Goal: Find specific page/section: Find specific page/section

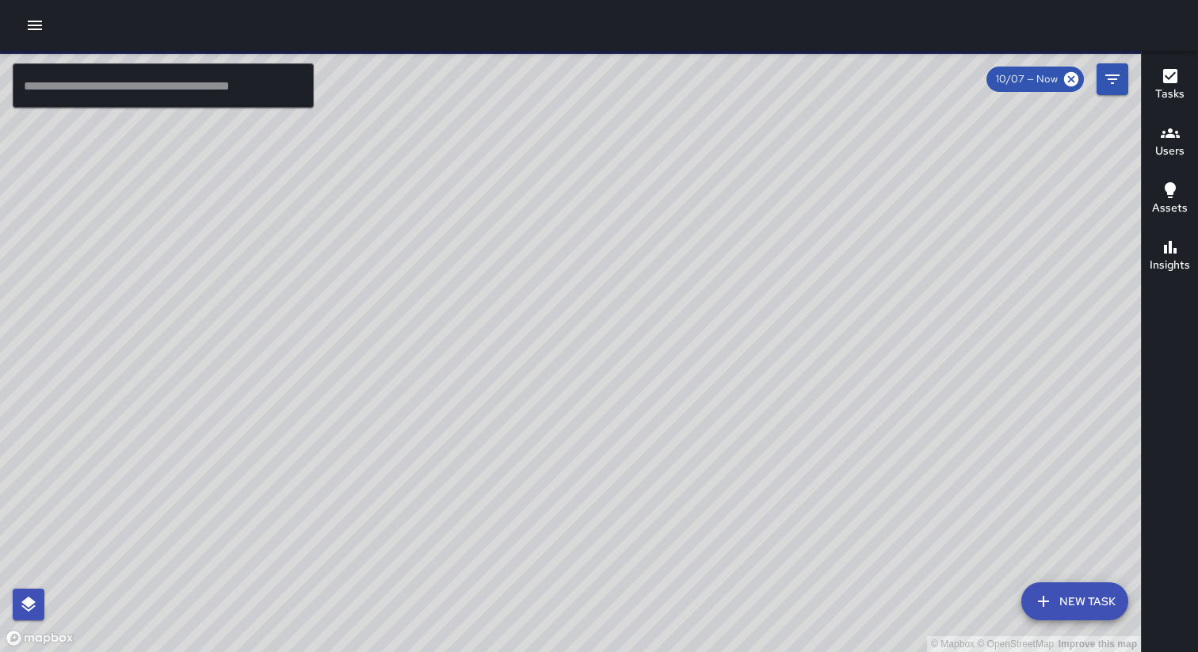
click at [36, 22] on icon "button" at bounding box center [34, 25] width 19 height 19
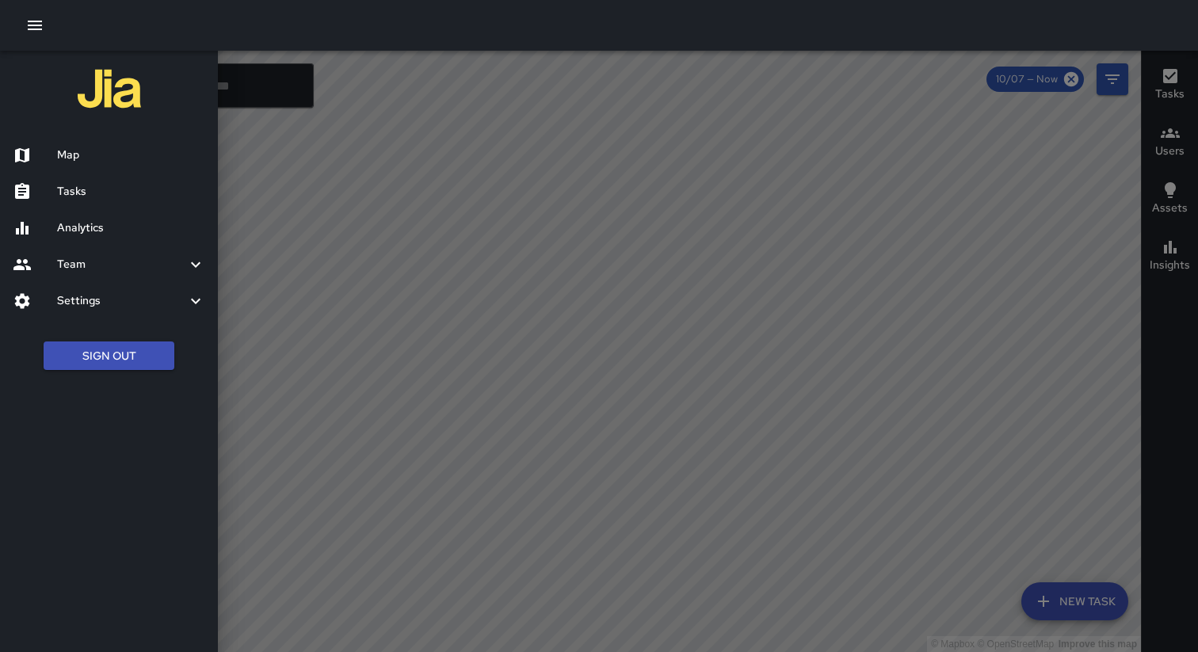
click at [90, 193] on h6 "Tasks" at bounding box center [131, 191] width 148 height 17
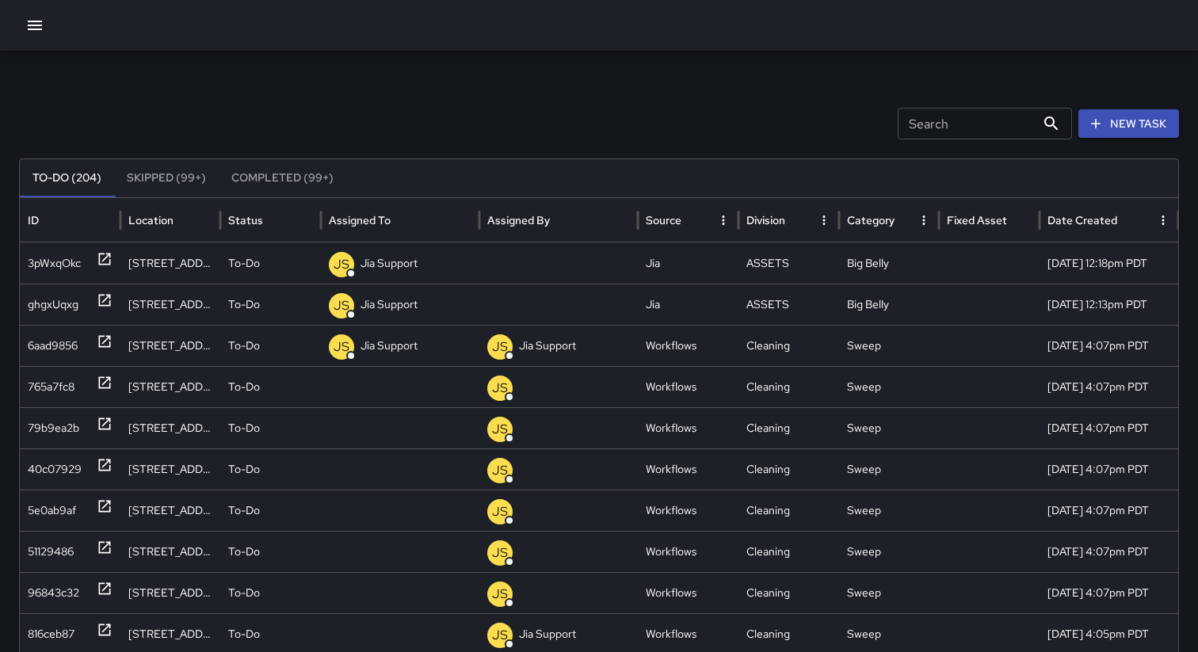
click at [262, 174] on button "Completed (99+)" at bounding box center [283, 178] width 128 height 38
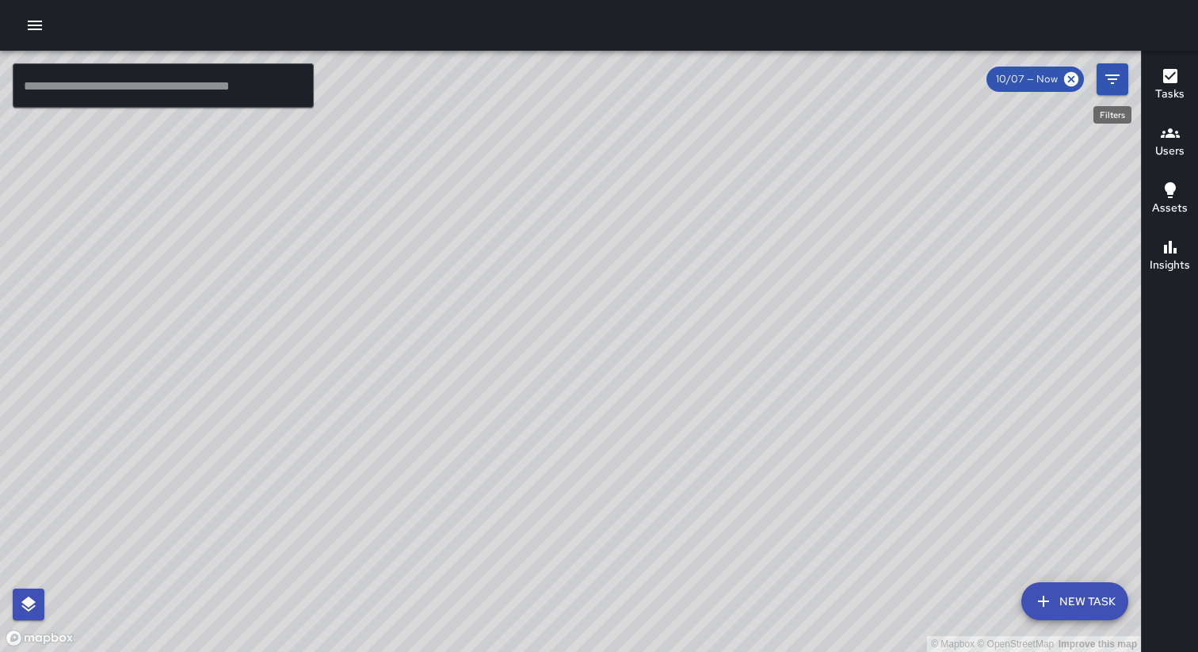
click at [1115, 82] on icon "Filters" at bounding box center [1112, 79] width 19 height 19
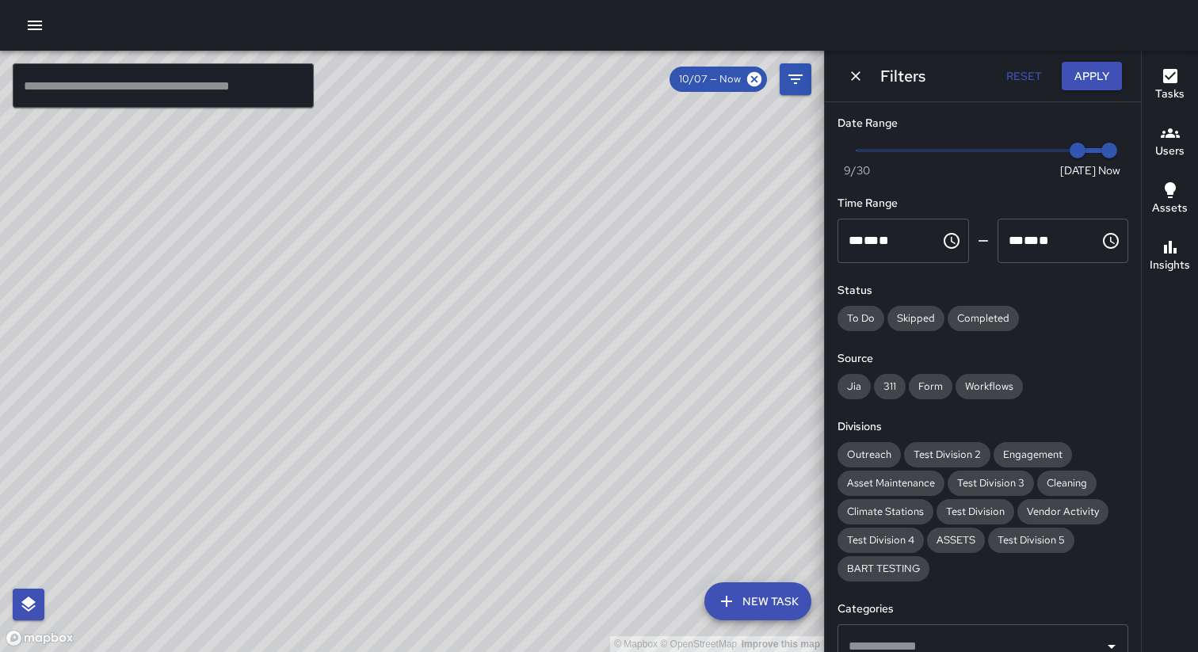
click at [1057, 148] on span "Now Today 9/30 10/7 2:07 pm" at bounding box center [983, 151] width 253 height 24
click at [1102, 69] on button "Apply" at bounding box center [1092, 76] width 60 height 29
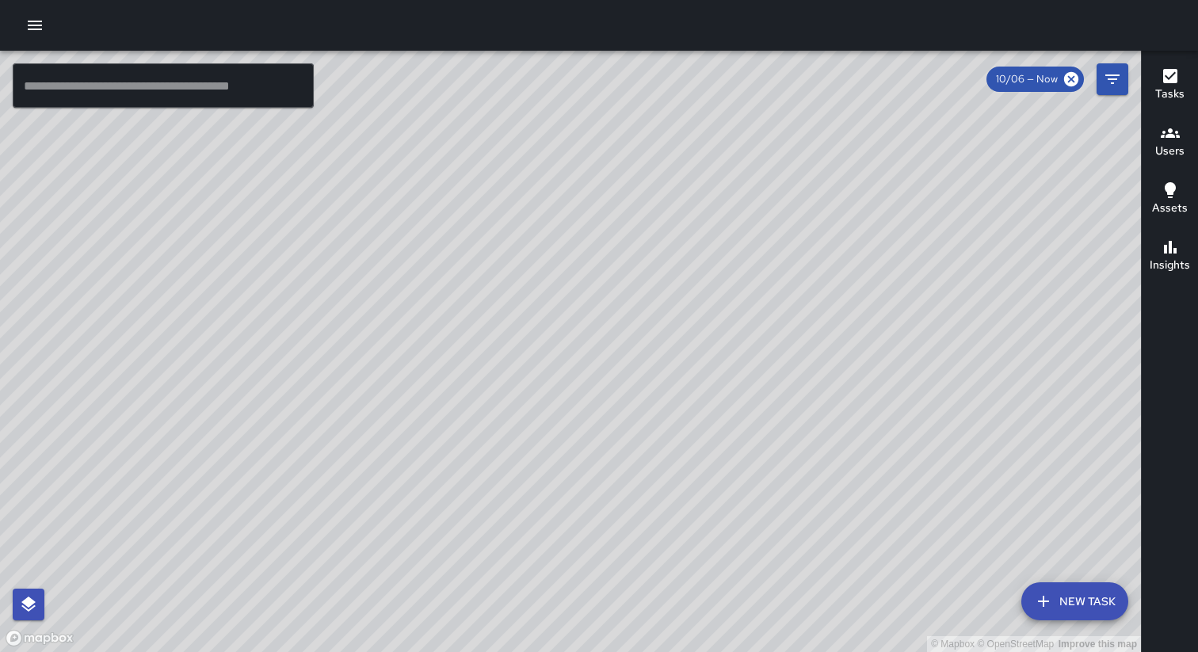
click at [1105, 80] on icon "Filters" at bounding box center [1112, 79] width 19 height 19
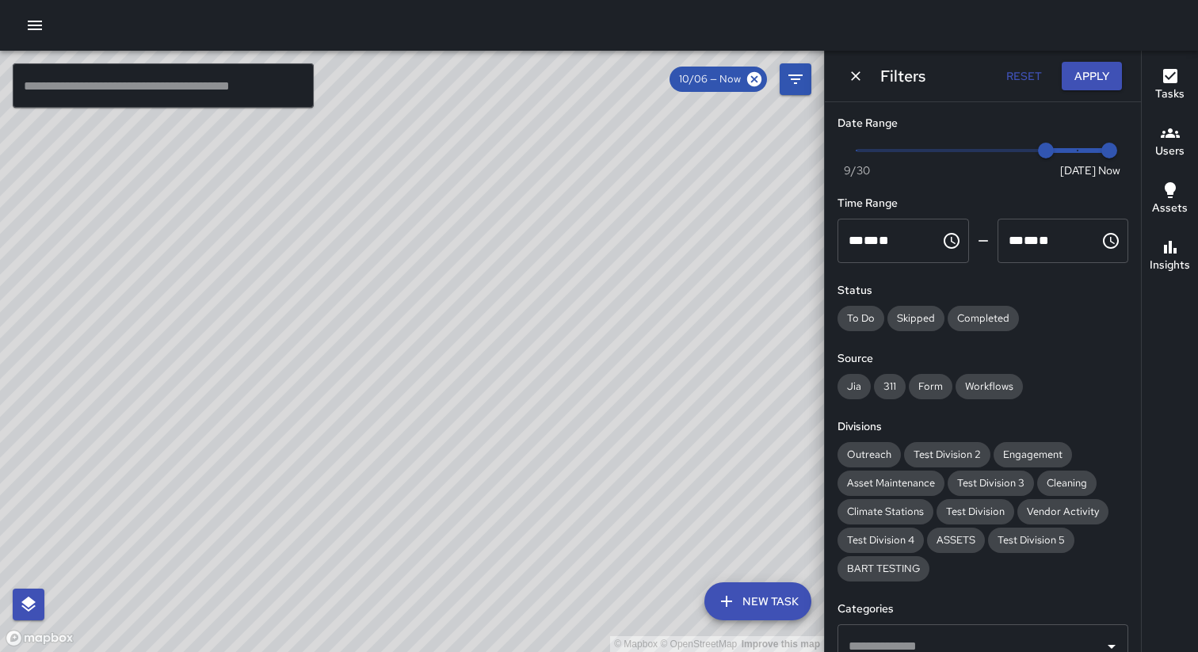
click at [1105, 80] on div "© Mapbox © OpenStreetMap Improve this map ​ New Task 10/06 — Now Map Layers Tas…" at bounding box center [599, 351] width 1198 height 601
click at [943, 150] on span at bounding box center [983, 150] width 253 height 3
type input "*"
click at [1079, 81] on button "Apply" at bounding box center [1092, 76] width 60 height 29
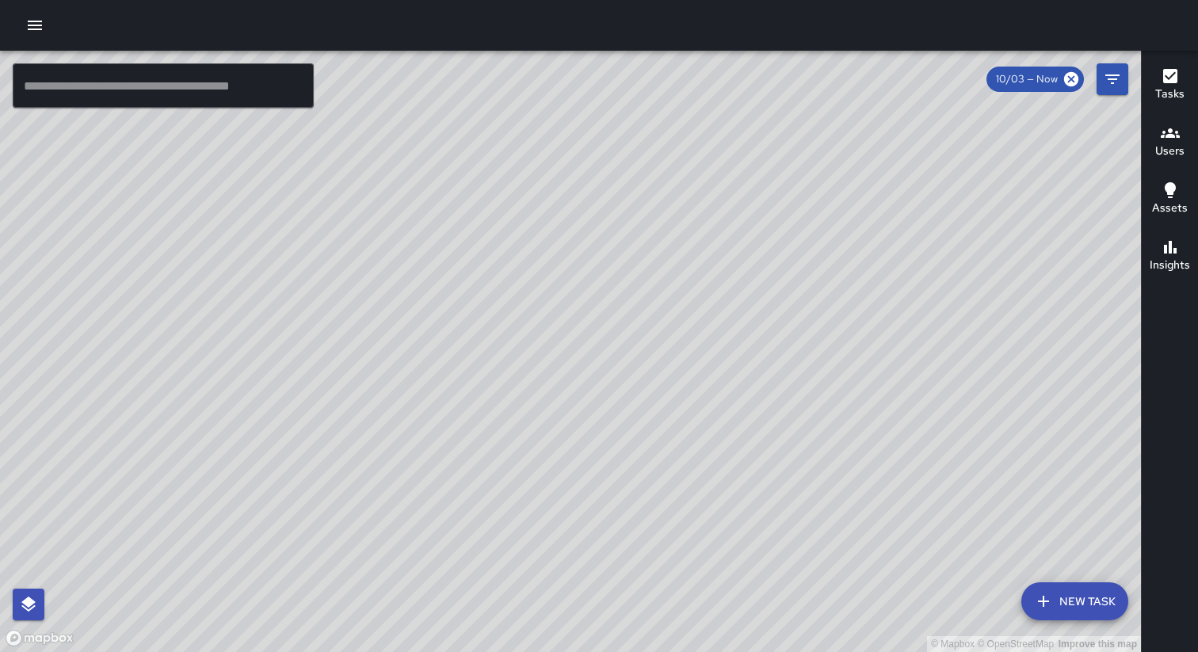
click at [40, 37] on button "button" at bounding box center [35, 26] width 32 height 32
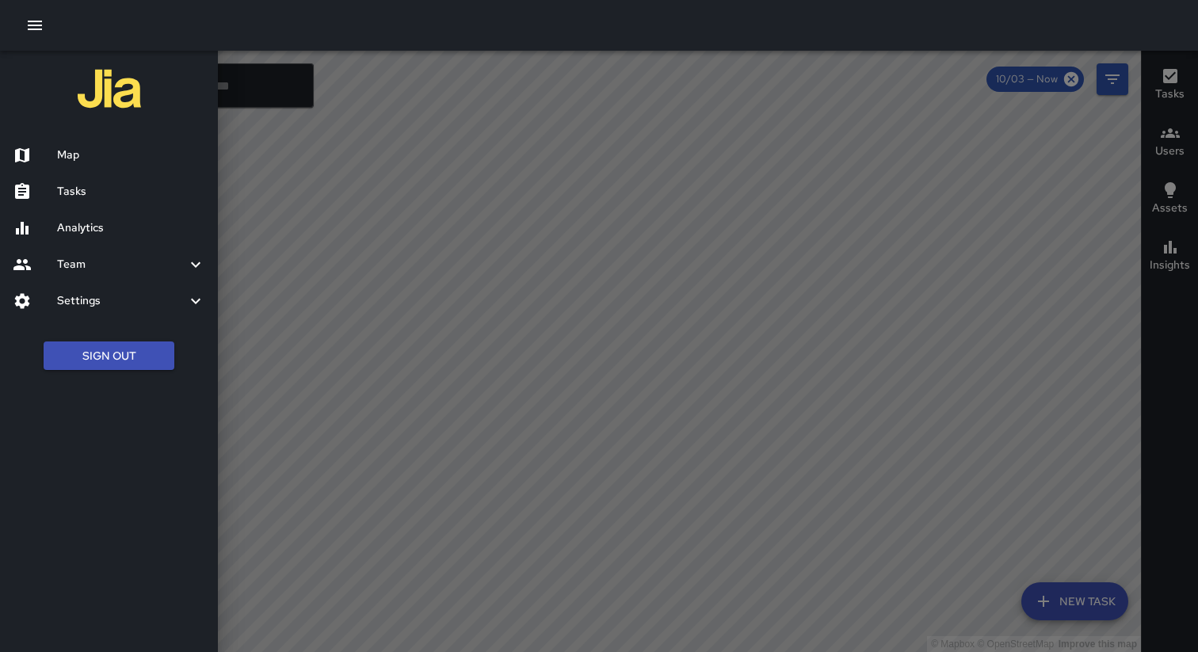
click at [67, 192] on h6 "Tasks" at bounding box center [131, 191] width 148 height 17
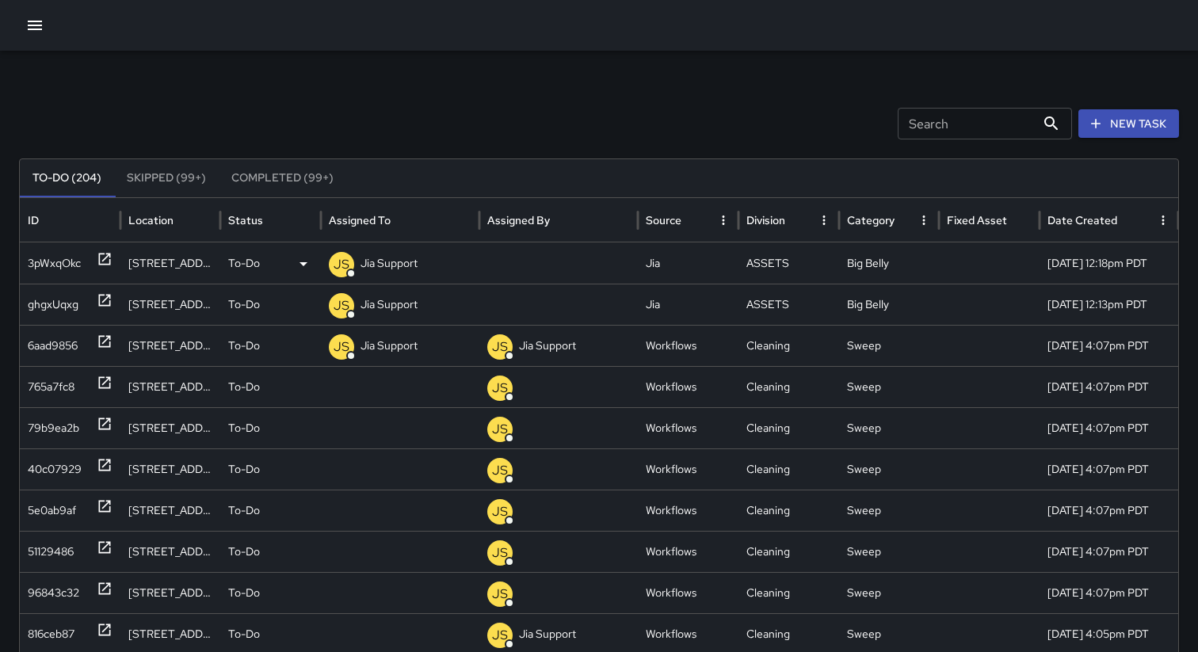
click at [63, 267] on div "3pWxqOkc" at bounding box center [54, 263] width 53 height 40
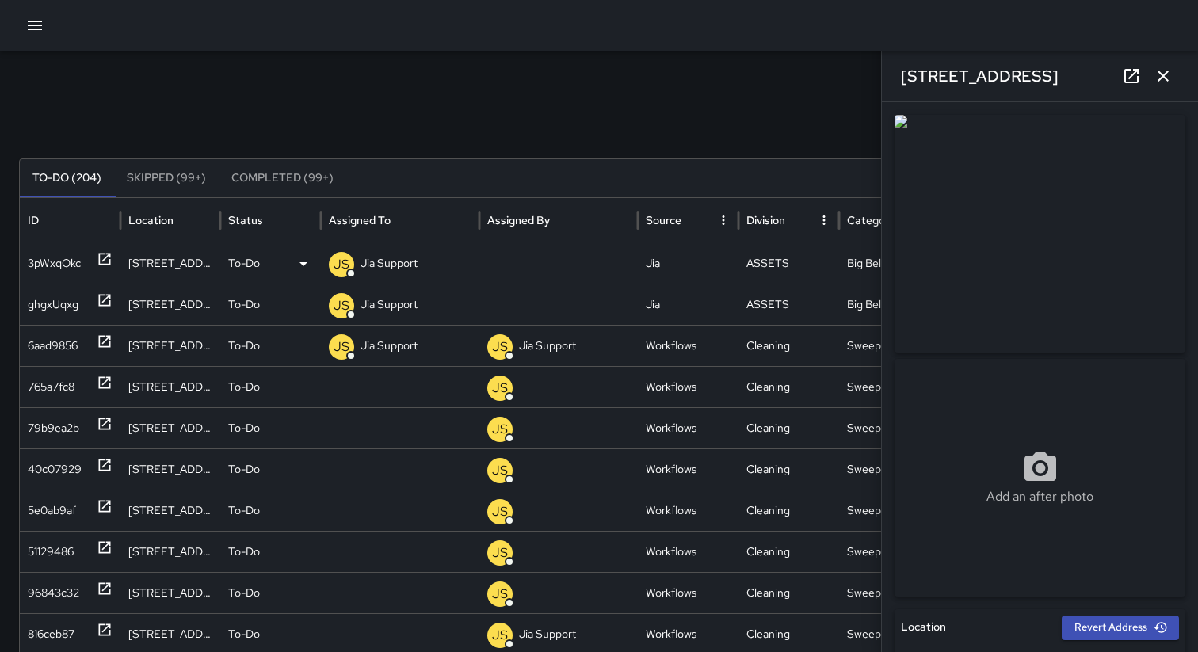
type input "**********"
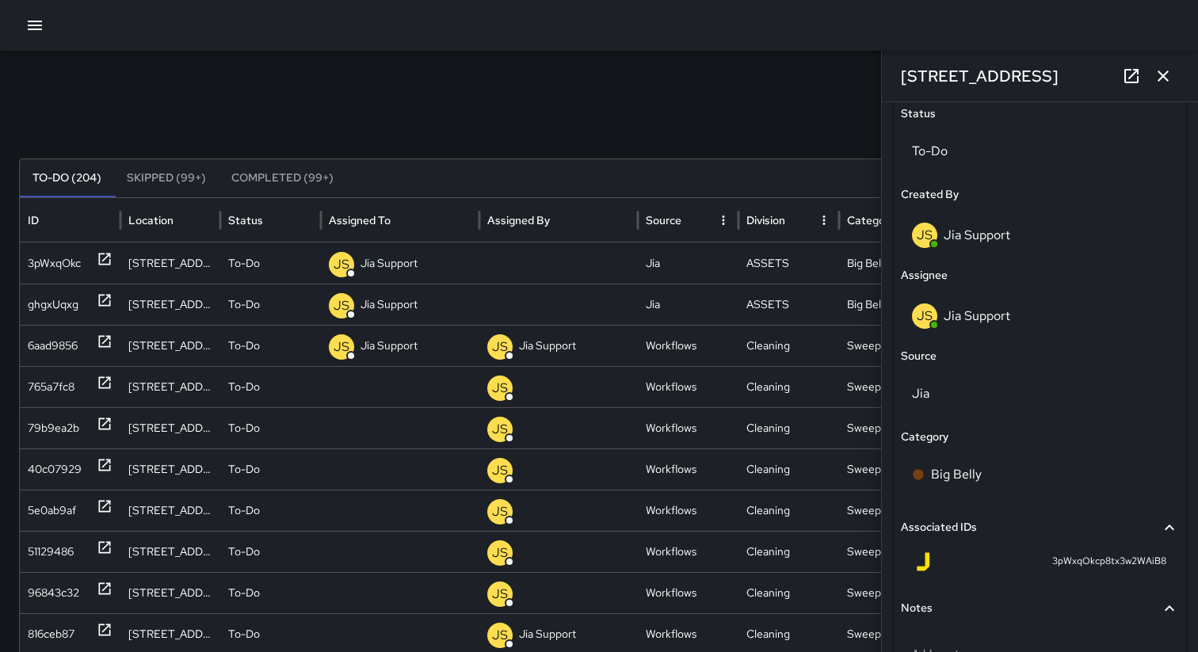
scroll to position [853, 0]
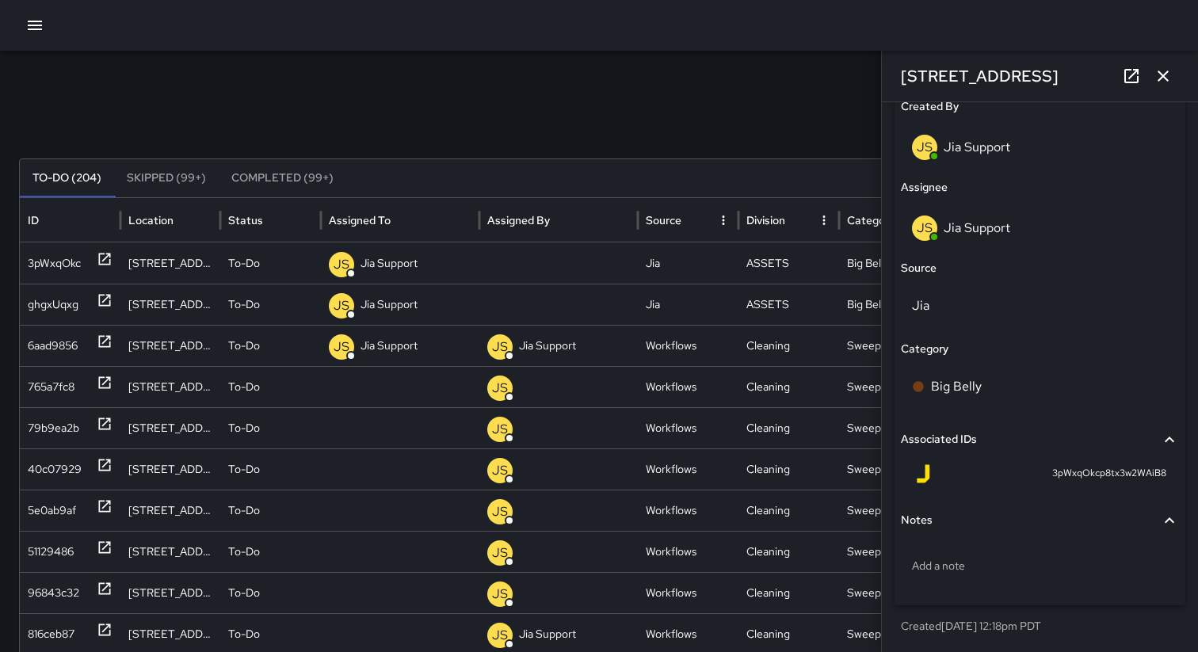
click at [1167, 71] on icon "button" at bounding box center [1163, 76] width 11 height 11
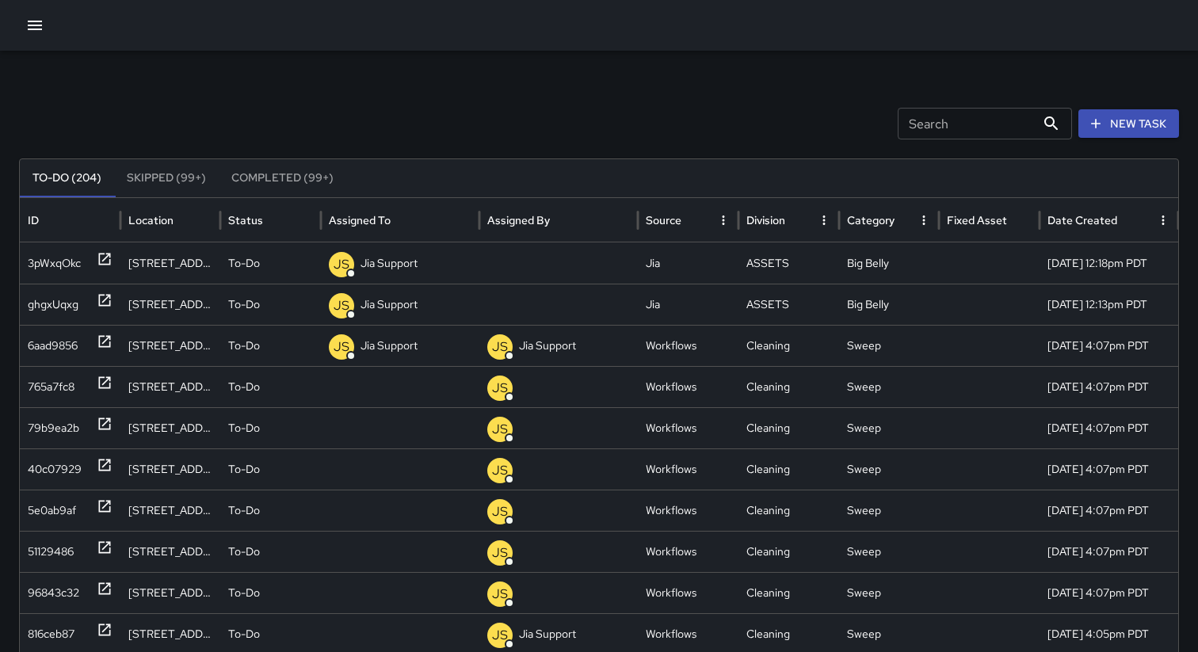
click at [171, 180] on button "Skipped (99+)" at bounding box center [166, 178] width 105 height 38
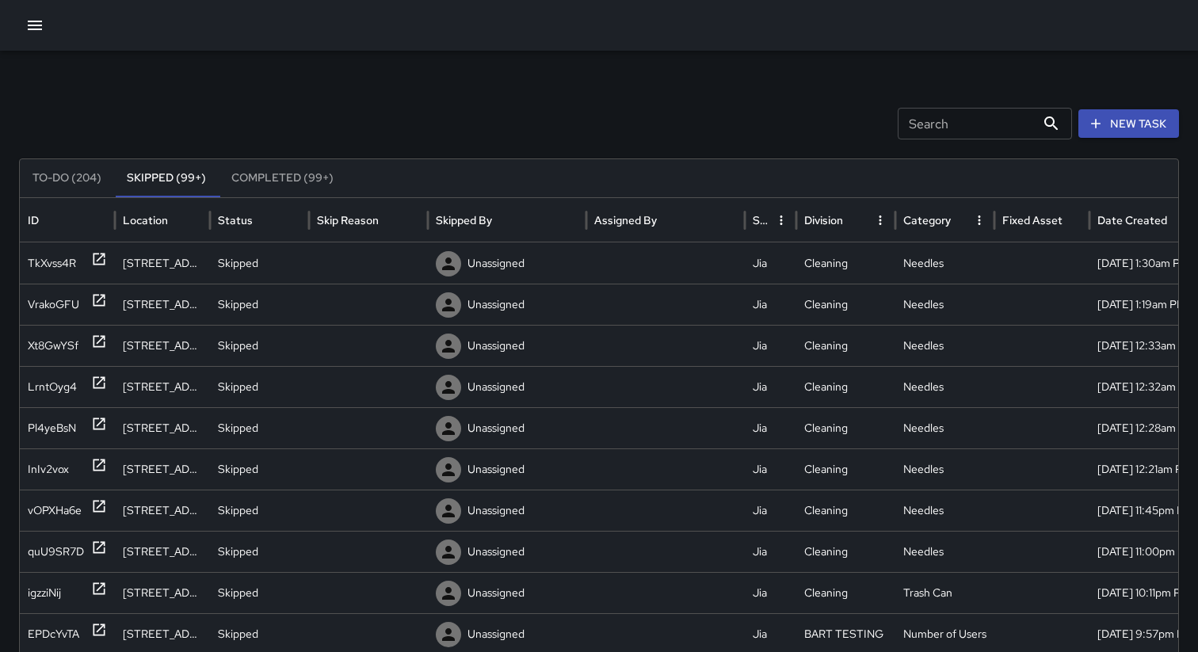
click at [264, 181] on button "Completed (99+)" at bounding box center [283, 178] width 128 height 38
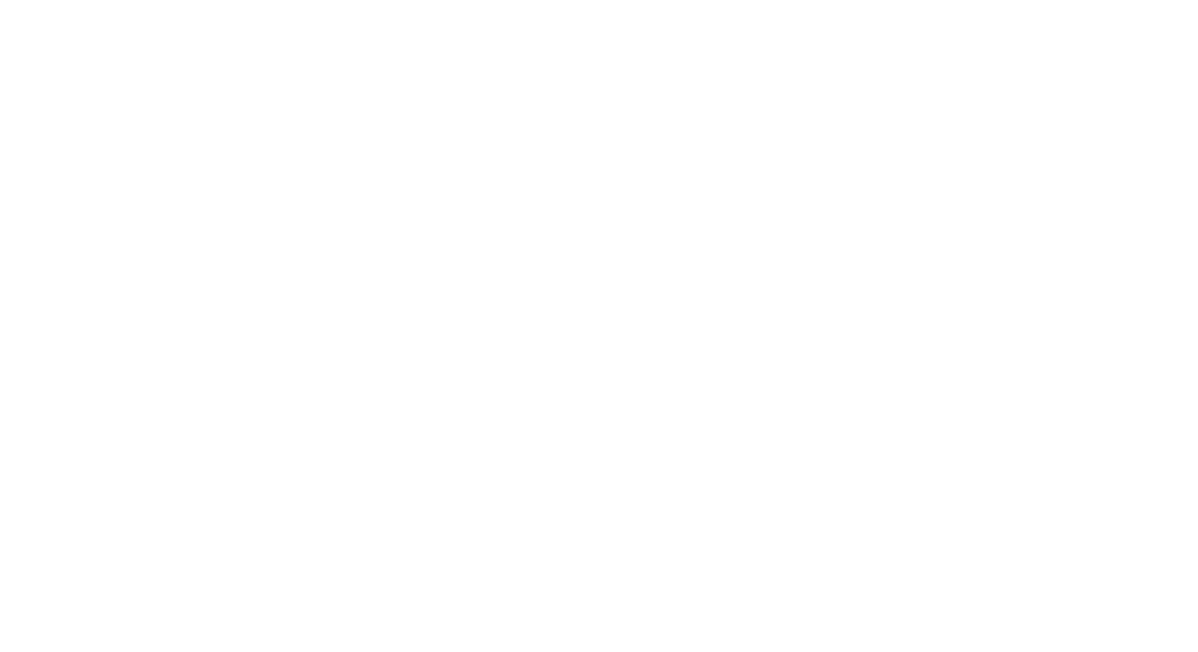
click at [888, 0] on html at bounding box center [599, 0] width 1198 height 0
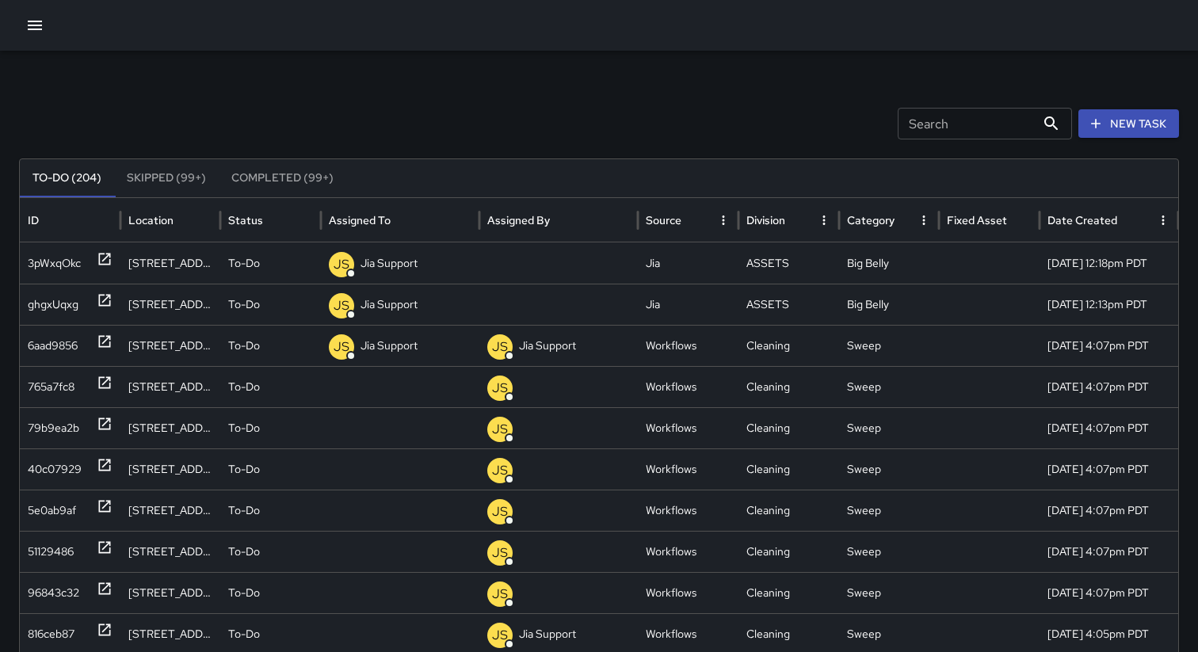
click at [472, 137] on div "Search Search New Task" at bounding box center [599, 124] width 1160 height 32
